Goal: Task Accomplishment & Management: Complete application form

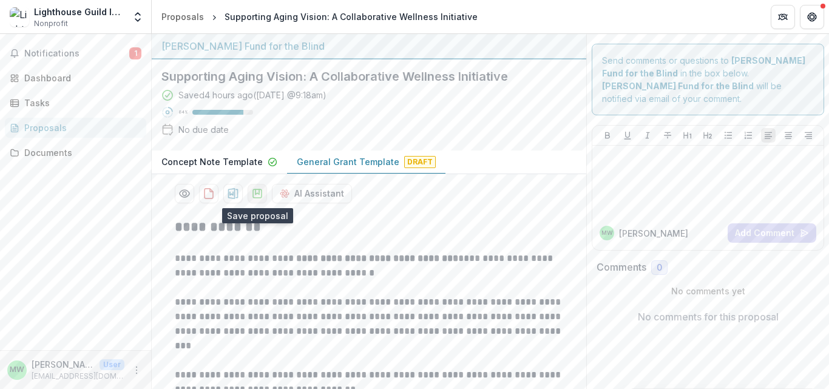
click at [255, 197] on icon "download-proposal" at bounding box center [257, 193] width 12 height 12
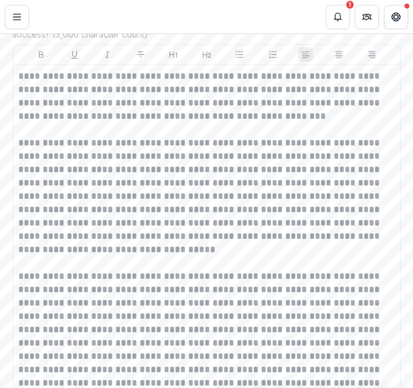
scroll to position [4165, 0]
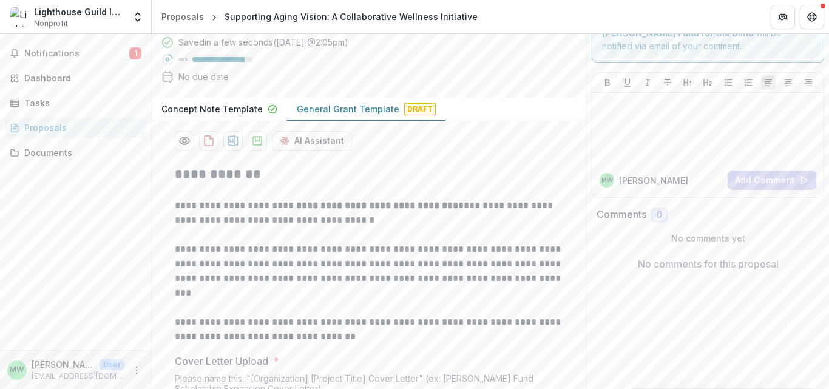
scroll to position [0, 0]
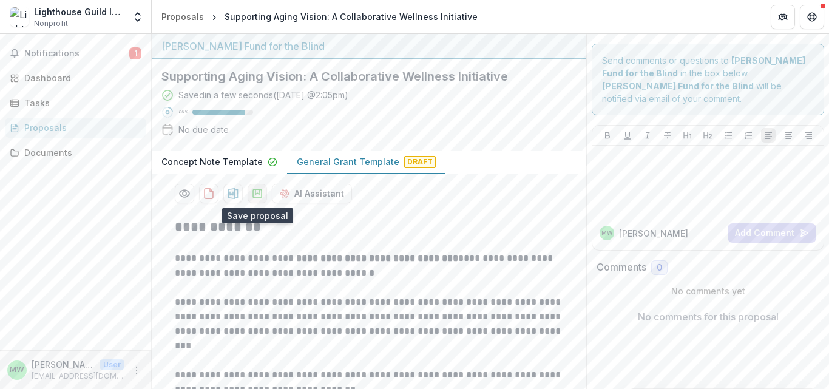
click at [252, 194] on icon "download-proposal" at bounding box center [257, 193] width 12 height 12
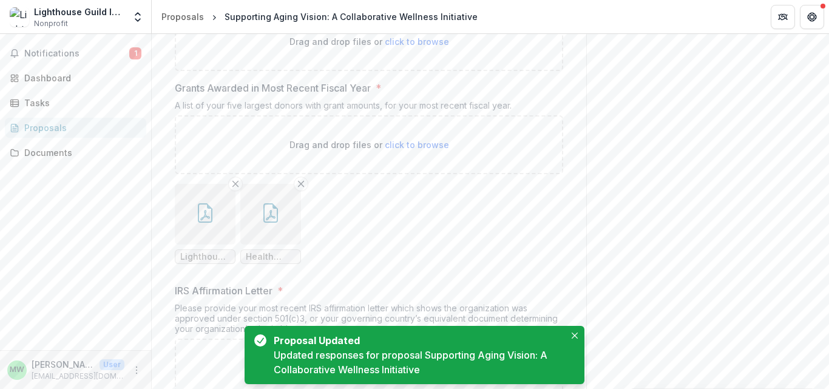
scroll to position [7394, 0]
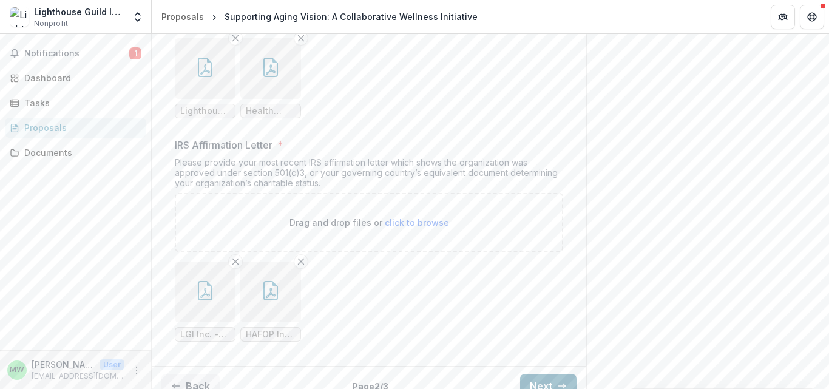
click at [413, 374] on button "Next" at bounding box center [548, 386] width 56 height 24
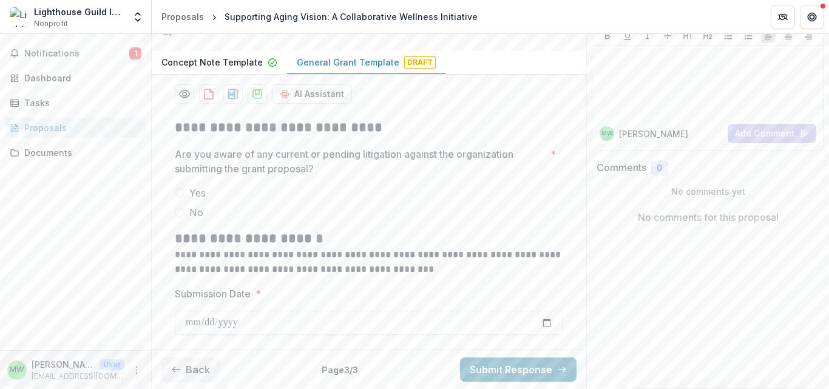
scroll to position [100, 0]
click at [180, 214] on span at bounding box center [180, 212] width 10 height 10
click at [413, 320] on input "Submission Date *" at bounding box center [369, 323] width 388 height 24
type input "**********"
click at [255, 99] on icon "download-proposal" at bounding box center [257, 94] width 12 height 12
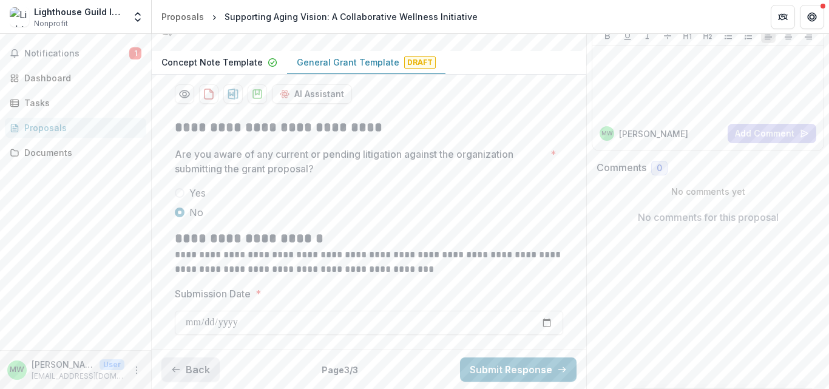
click at [173, 359] on button "Back" at bounding box center [190, 369] width 58 height 24
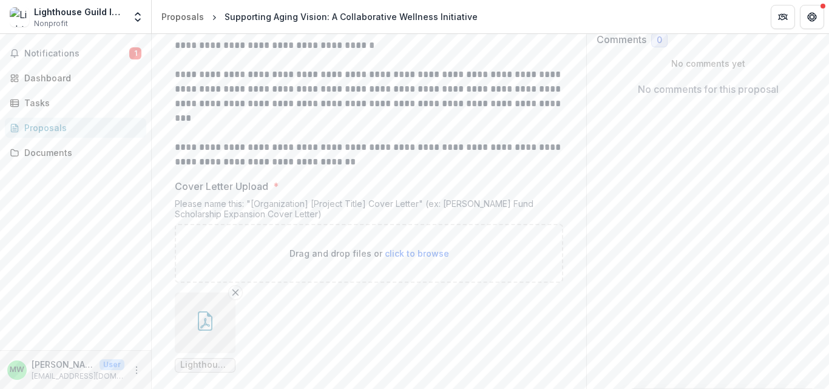
scroll to position [0, 0]
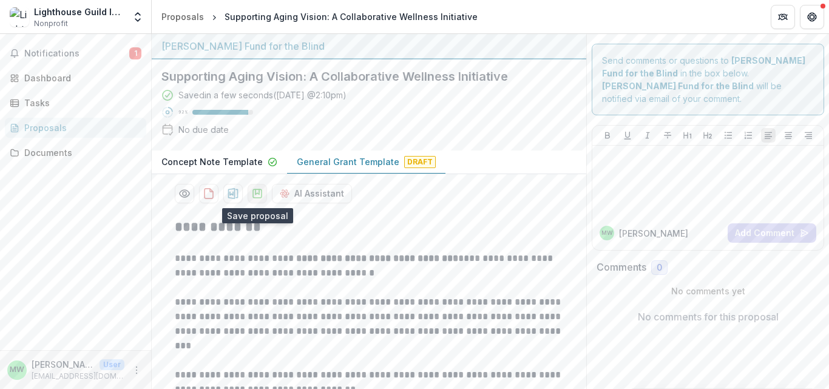
click at [257, 195] on icon "download-proposal" at bounding box center [257, 193] width 12 height 12
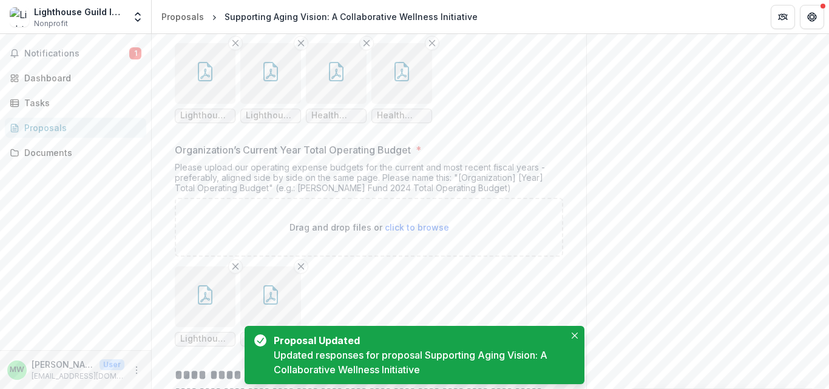
scroll to position [7494, 0]
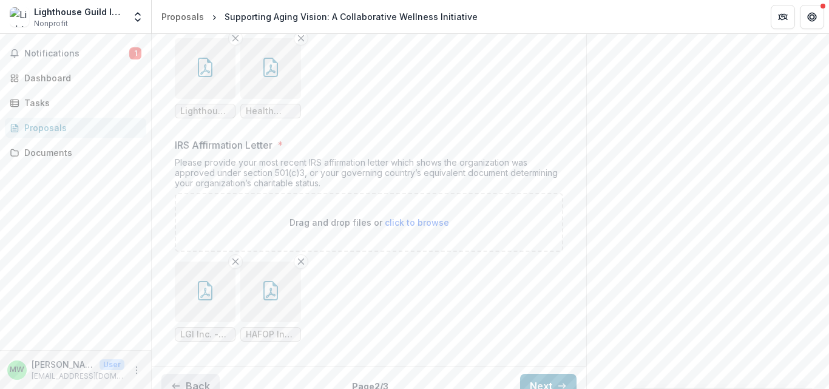
click at [191, 380] on button "Back" at bounding box center [190, 386] width 58 height 24
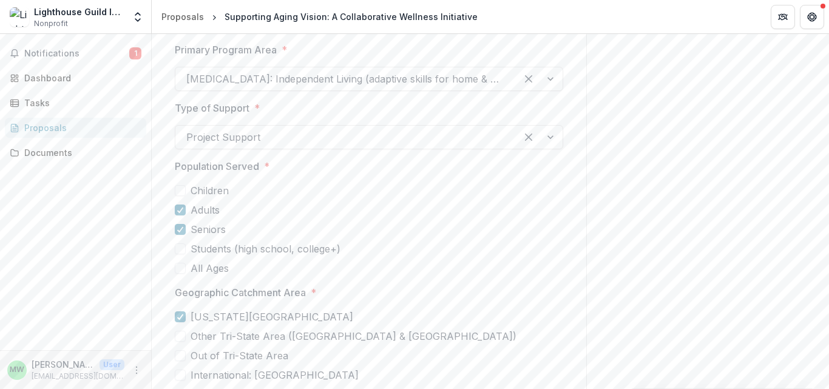
scroll to position [3920, 0]
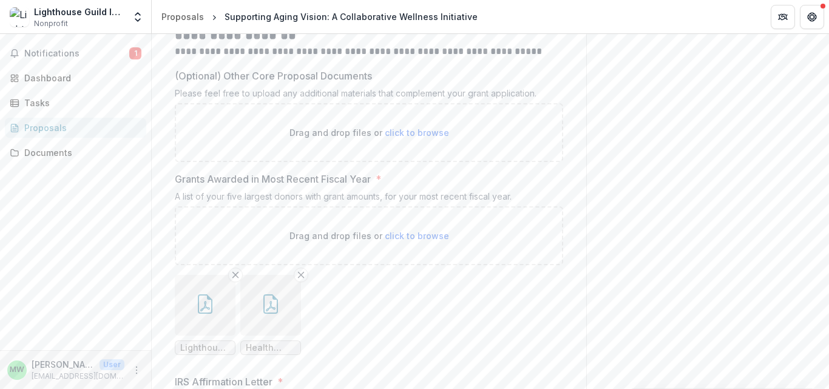
scroll to position [7494, 0]
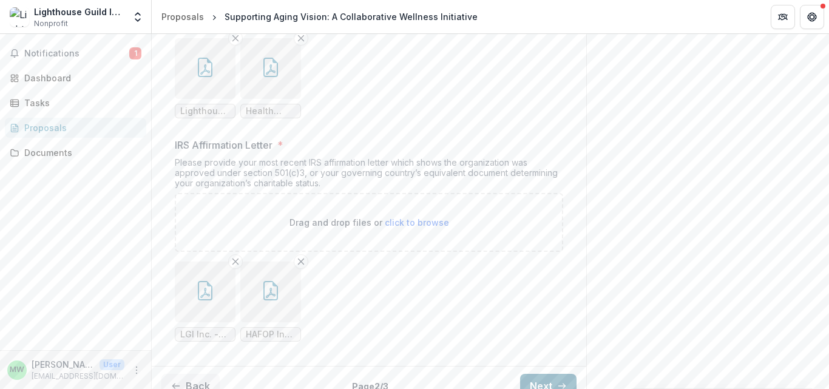
click at [413, 381] on icon "button" at bounding box center [562, 386] width 10 height 10
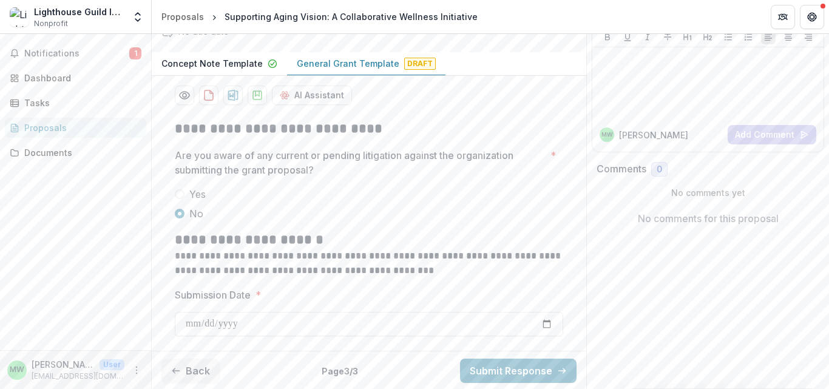
scroll to position [100, 0]
click at [413, 371] on button "Submit Response" at bounding box center [518, 369] width 116 height 24
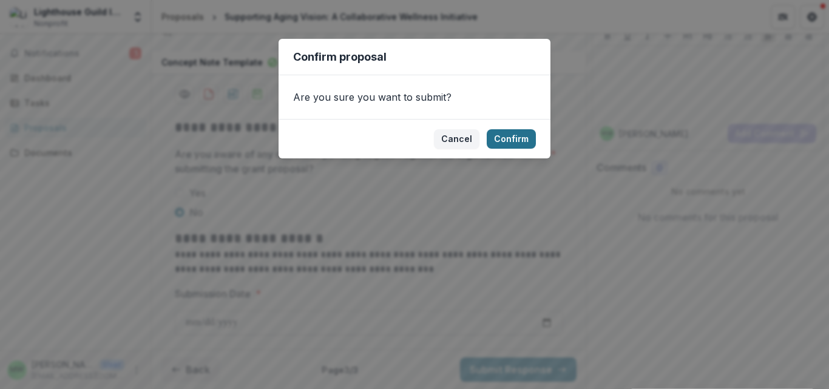
click at [413, 142] on button "Confirm" at bounding box center [511, 138] width 49 height 19
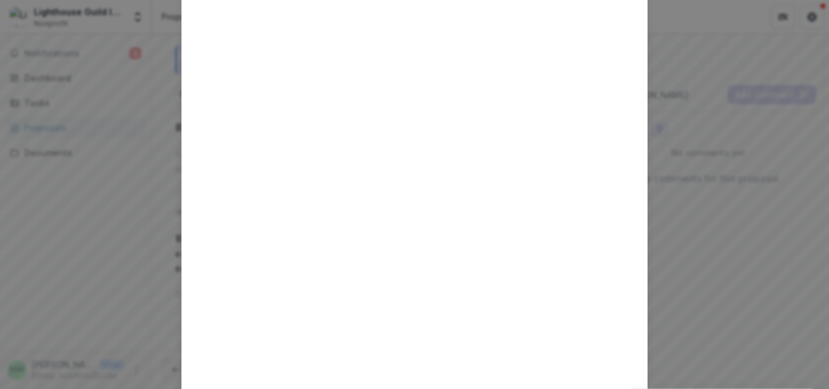
scroll to position [0, 0]
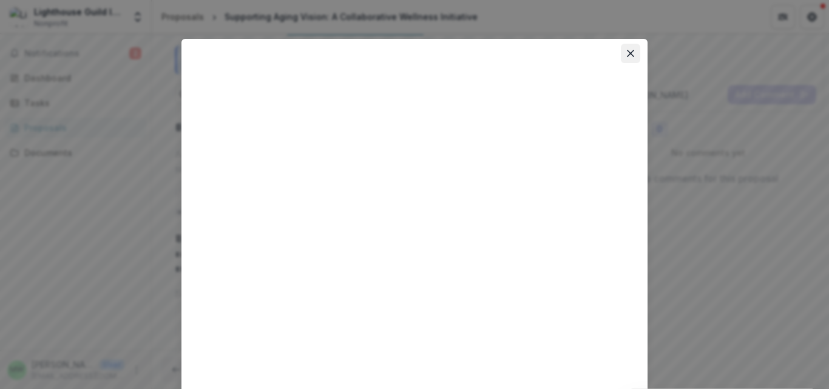
click at [413, 57] on button "Close" at bounding box center [630, 53] width 19 height 19
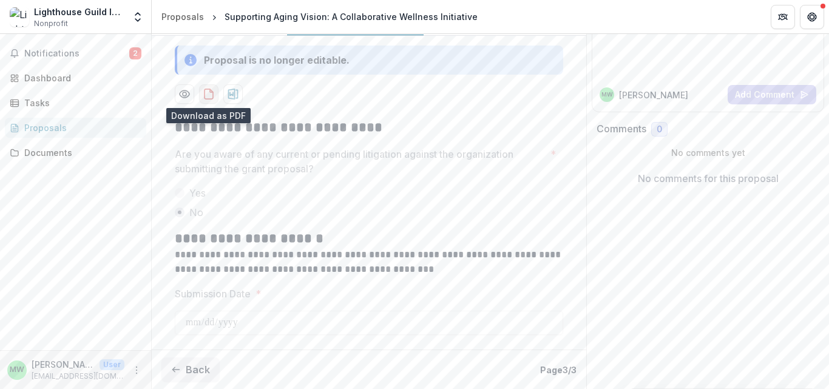
click at [206, 100] on button "download-proposal" at bounding box center [208, 93] width 19 height 19
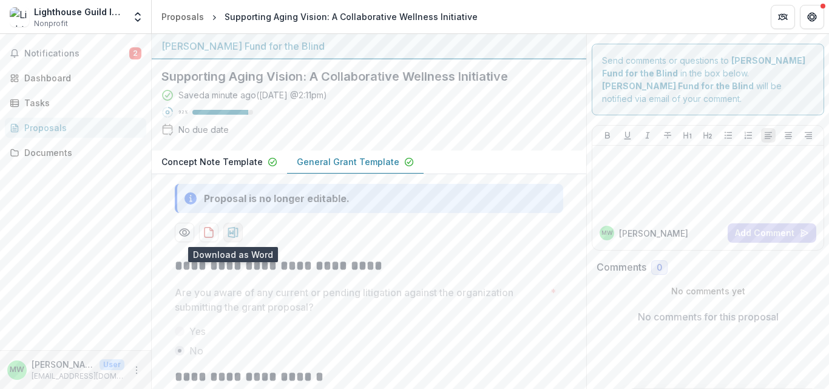
click at [231, 235] on icon "download-proposal" at bounding box center [233, 232] width 12 height 12
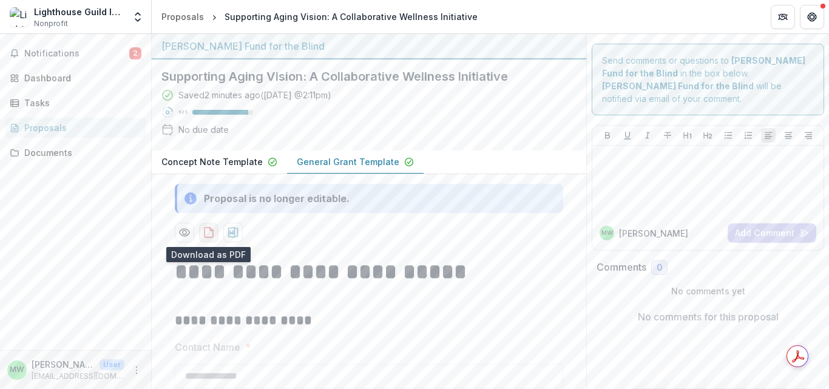
click at [205, 231] on icon "download-proposal" at bounding box center [209, 232] width 12 height 12
